Goal: Register for event/course

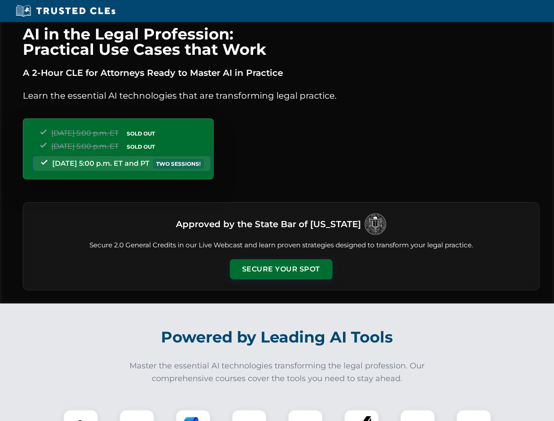
click at [281, 269] on button "Secure Your Spot" at bounding box center [281, 269] width 103 height 20
click at [81, 415] on img at bounding box center [80, 426] width 25 height 25
